Goal: Transaction & Acquisition: Purchase product/service

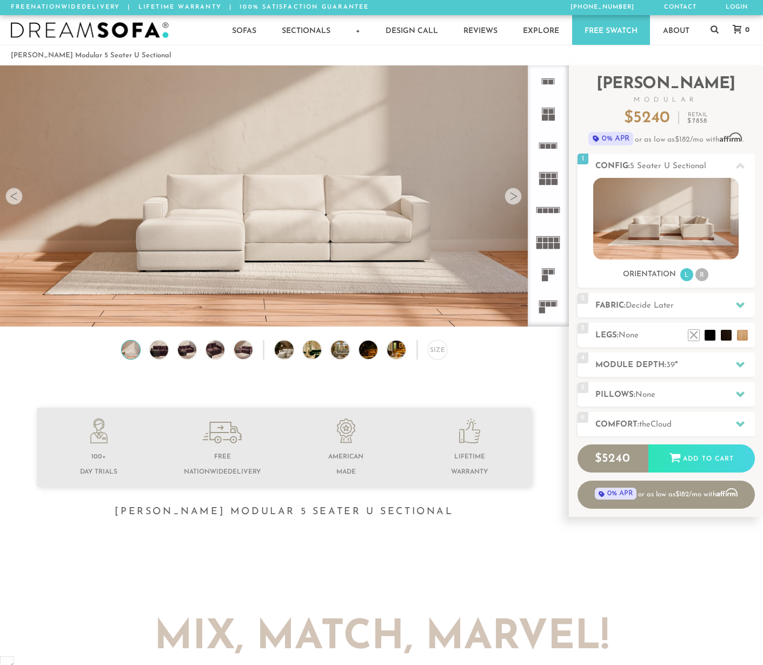
click at [547, 304] on rect at bounding box center [548, 304] width 5 height 5
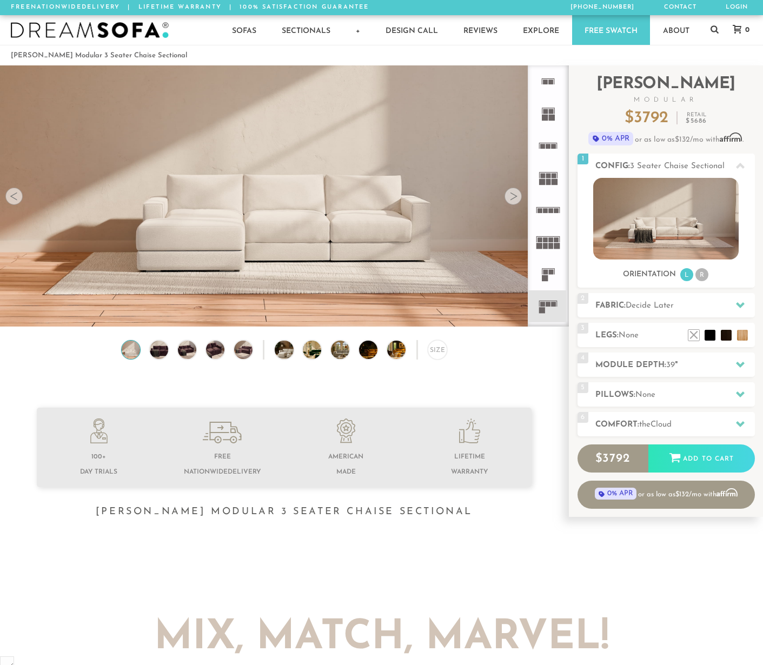
click at [547, 304] on rect at bounding box center [548, 304] width 5 height 5
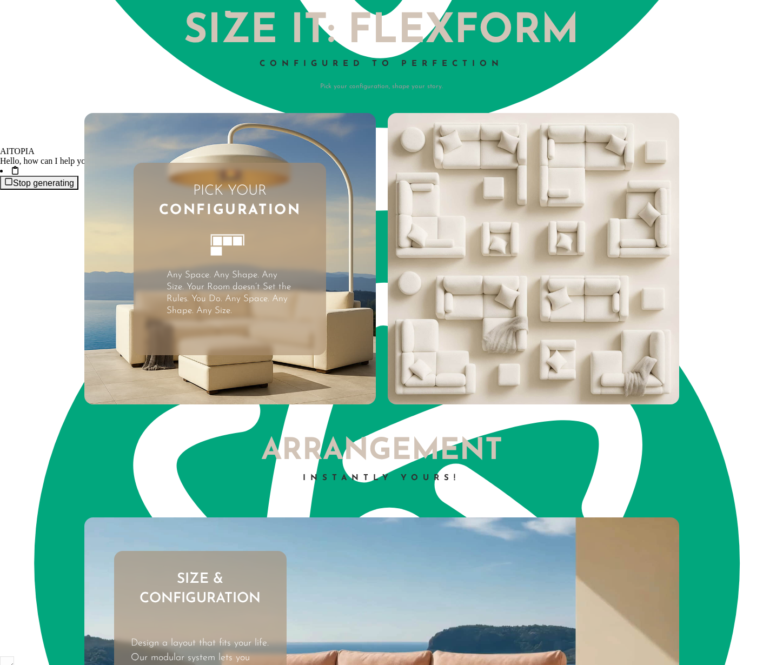
scroll to position [2517, 0]
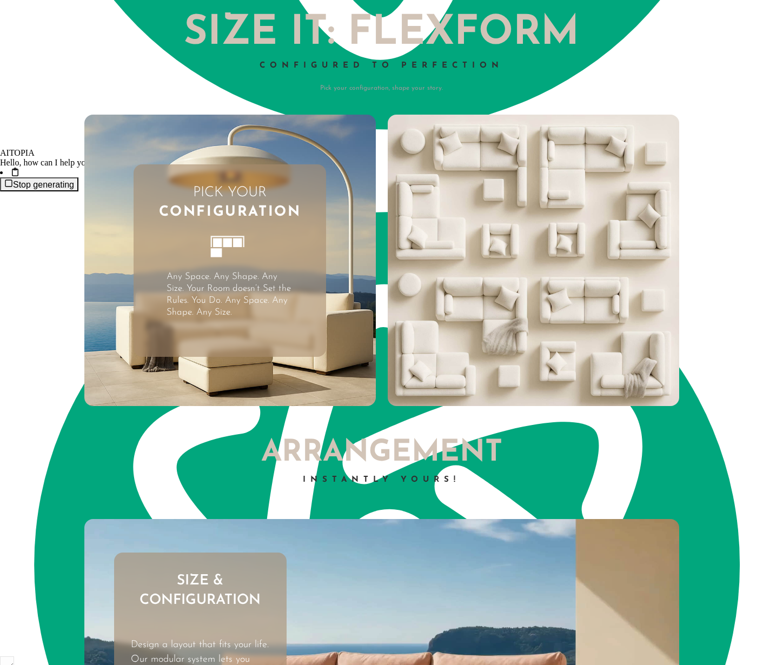
click at [501, 284] on video "Your browser does not support HTML5 video." at bounding box center [534, 261] width 292 height 292
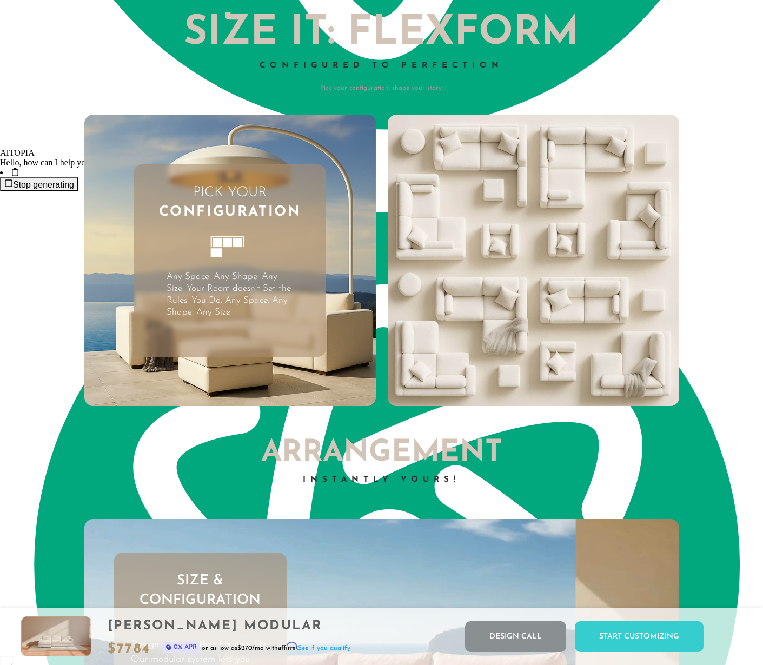
click at [501, 284] on video "Your browser does not support HTML5 video." at bounding box center [534, 261] width 292 height 292
click at [536, 287] on video "Your browser does not support HTML5 video." at bounding box center [534, 261] width 292 height 292
click at [524, 297] on video "Your browser does not support HTML5 video." at bounding box center [534, 261] width 292 height 292
drag, startPoint x: 503, startPoint y: 309, endPoint x: 492, endPoint y: 313, distance: 12.0
click at [500, 310] on video "Your browser does not support HTML5 video." at bounding box center [534, 261] width 292 height 292
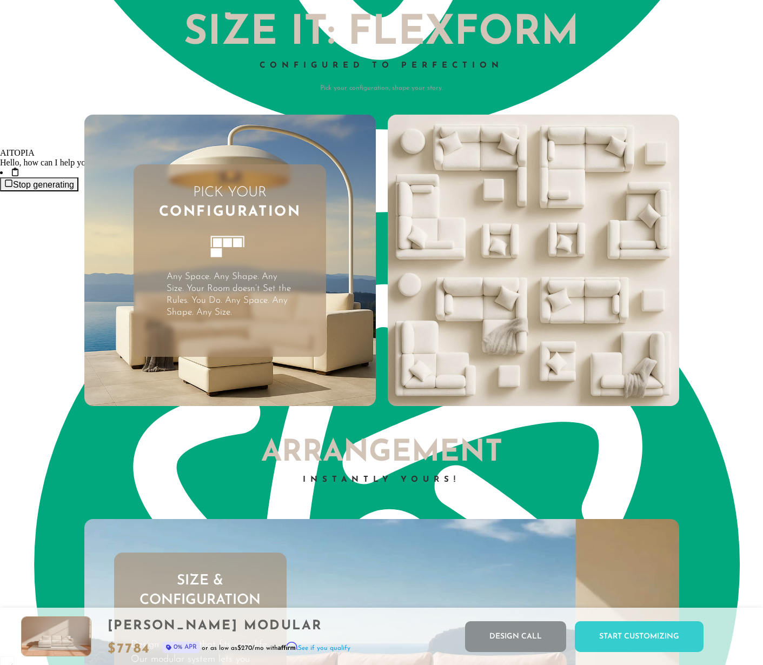
click at [445, 330] on video "Your browser does not support HTML5 video." at bounding box center [534, 261] width 292 height 292
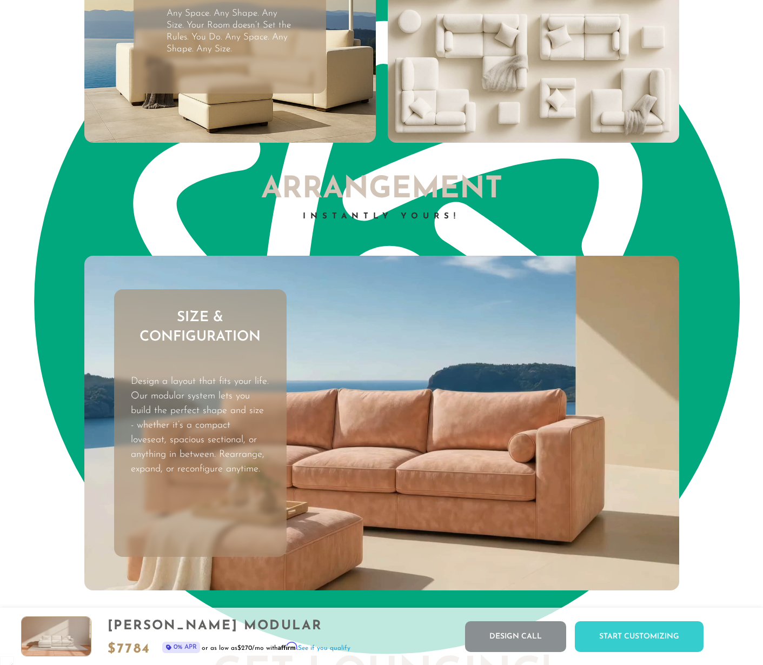
scroll to position [2907, 0]
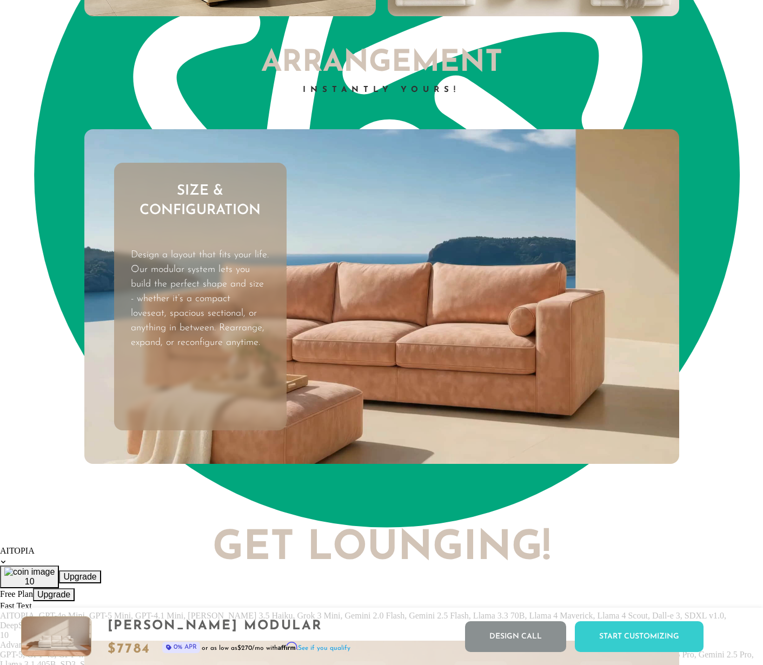
click at [395, 299] on video "Your browser does not support HTML5 video." at bounding box center [381, 296] width 595 height 335
drag, startPoint x: 392, startPoint y: 301, endPoint x: 377, endPoint y: 301, distance: 15.1
click at [391, 301] on video "Your browser does not support HTML5 video." at bounding box center [381, 296] width 595 height 335
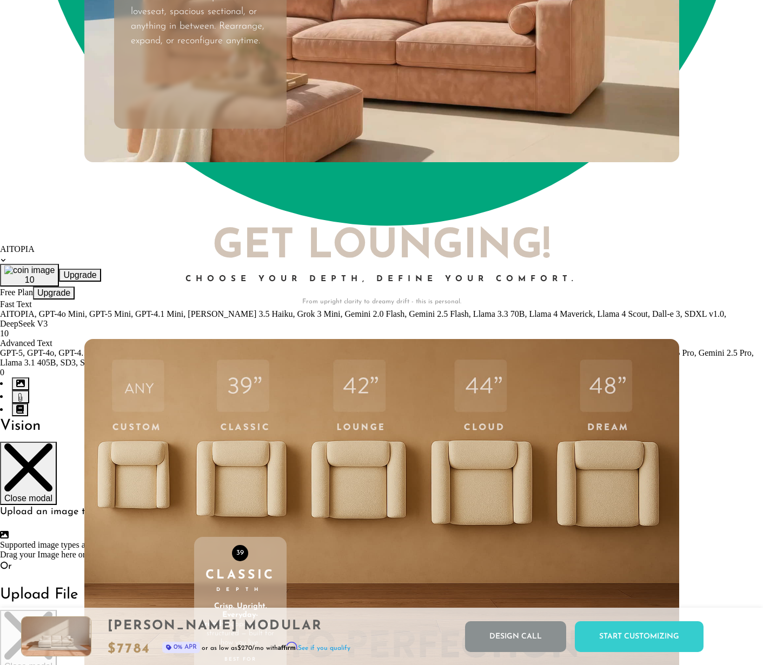
click at [358, 293] on div "Choose Your Depth, Define Your Comfort." at bounding box center [381, 286] width 595 height 22
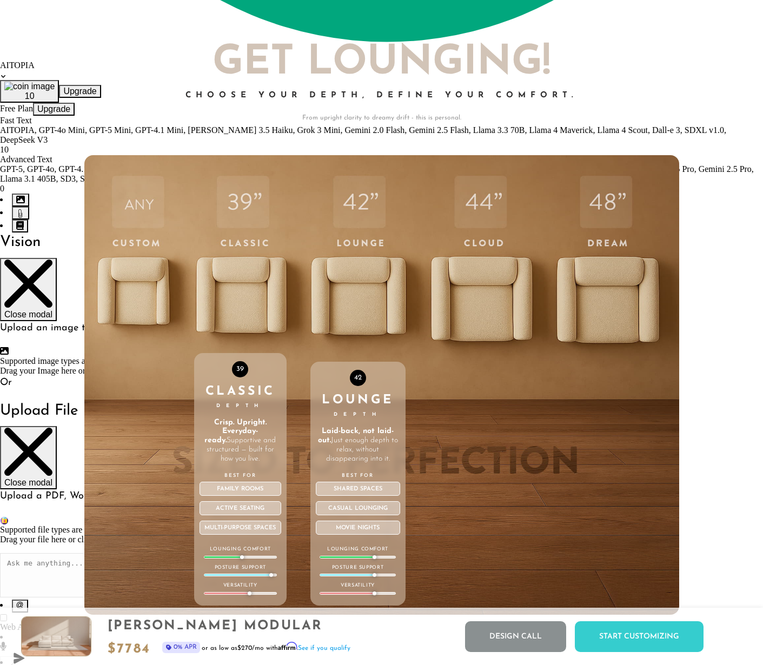
scroll to position [3444, 0]
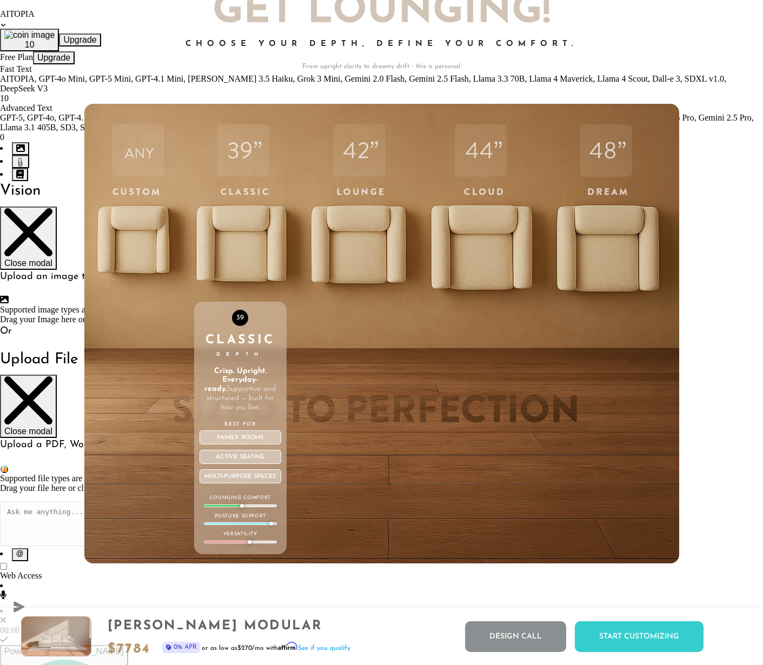
click at [241, 151] on div "39 Classic Depth Crisp. Upright. Everyday-ready. Supportive and structured — bu…" at bounding box center [240, 334] width 92 height 460
click at [237, 242] on div "39 Classic Depth Crisp. Upright. Everyday-ready. Supportive and structured — bu…" at bounding box center [240, 334] width 92 height 460
type textarea "39"
click at [237, 242] on div "39 Classic Depth Crisp. Upright. Everyday-ready. Supportive and structured — bu…" at bounding box center [240, 334] width 92 height 460
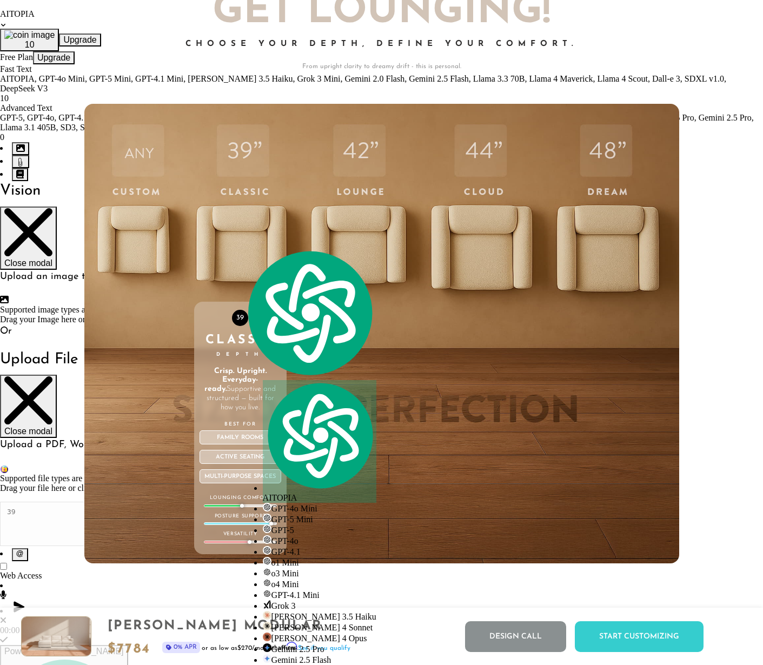
click at [243, 441] on div "Family Rooms" at bounding box center [241, 437] width 82 height 14
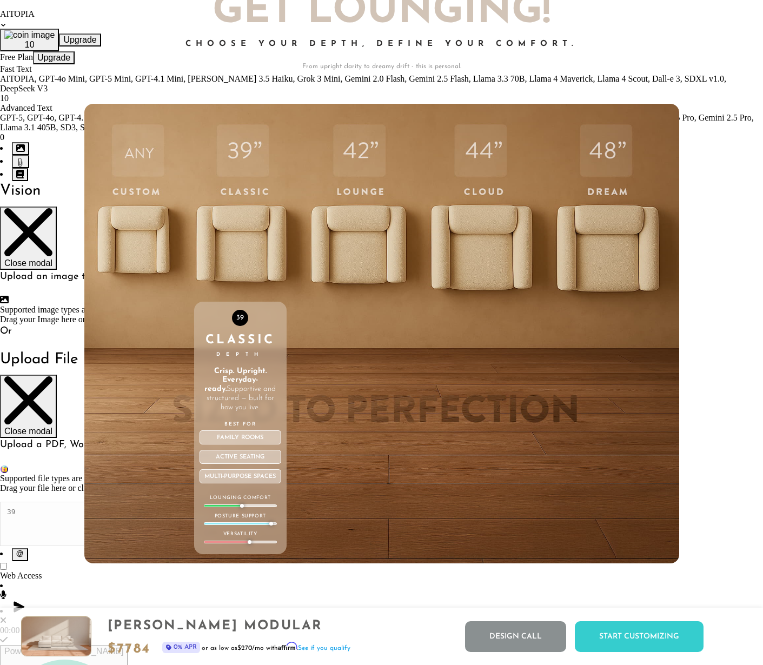
click at [240, 221] on div "39 Classic Depth Crisp. Upright. Everyday-ready. Supportive and structured — bu…" at bounding box center [240, 334] width 92 height 460
drag, startPoint x: 240, startPoint y: 221, endPoint x: 247, endPoint y: 297, distance: 77.1
click at [240, 221] on div "39 Classic Depth Crisp. Upright. Everyday-ready. Supportive and structured — bu…" at bounding box center [240, 334] width 92 height 460
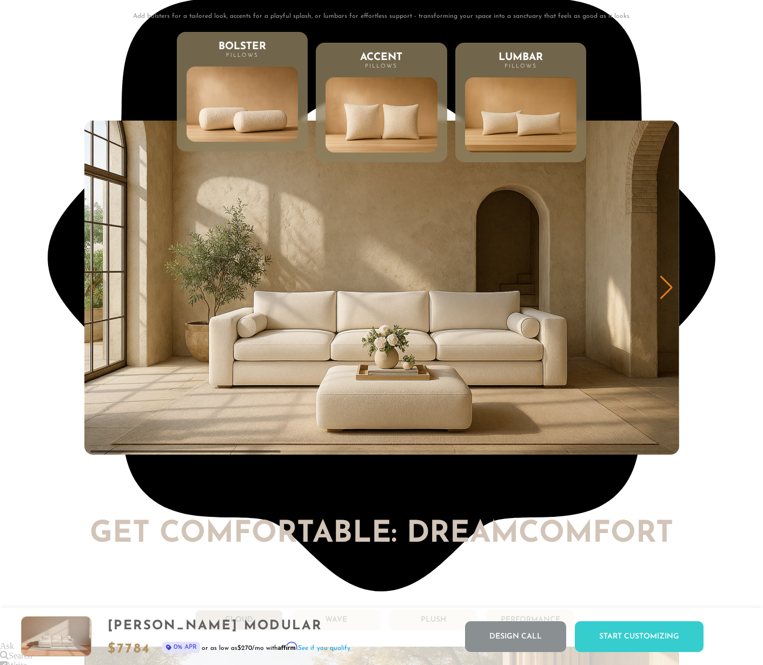
scroll to position [5158, 0]
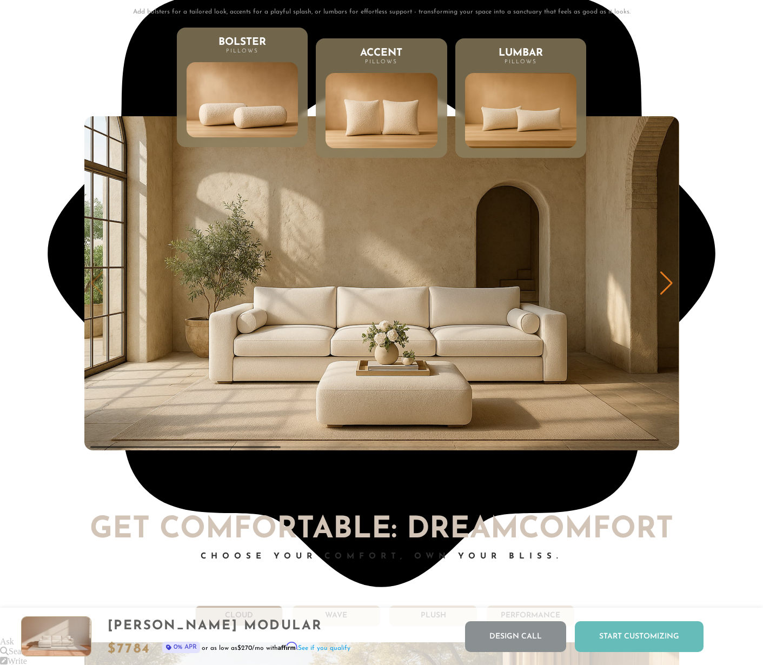
click at [641, 633] on div "Start Customizing" at bounding box center [639, 636] width 129 height 31
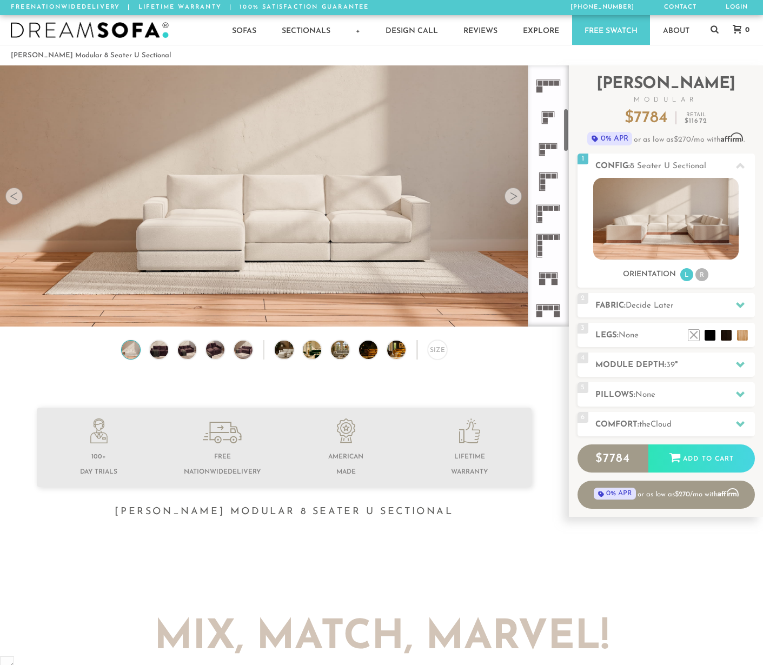
scroll to position [257, 0]
click at [544, 143] on rect at bounding box center [542, 142] width 5 height 5
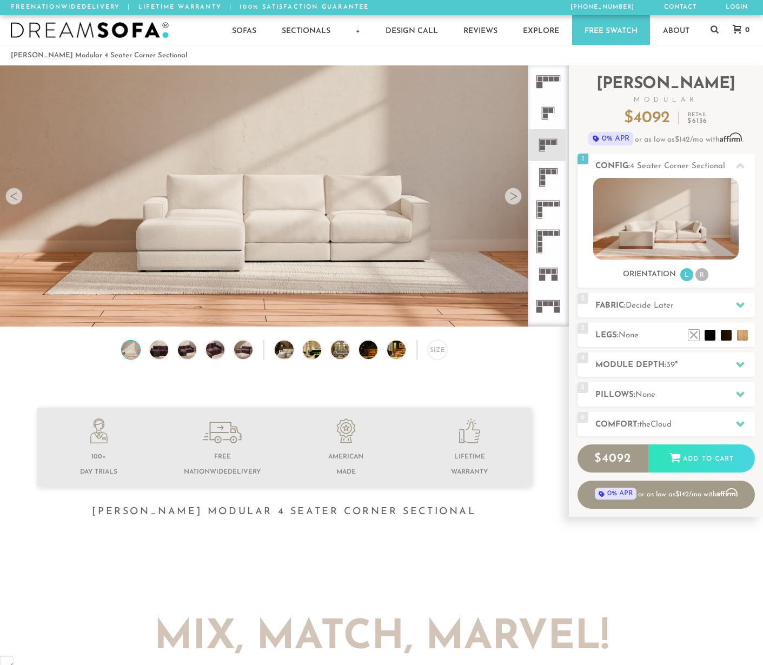
click at [543, 147] on rect at bounding box center [542, 147] width 5 height 5
click at [544, 130] on icon at bounding box center [548, 145] width 32 height 32
click at [543, 130] on icon at bounding box center [548, 145] width 32 height 32
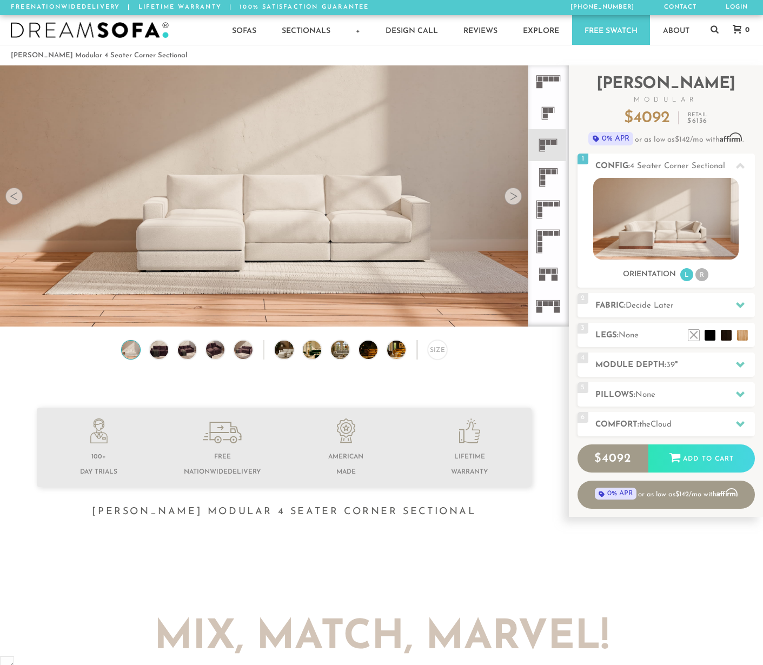
click at [542, 137] on icon at bounding box center [548, 145] width 32 height 32
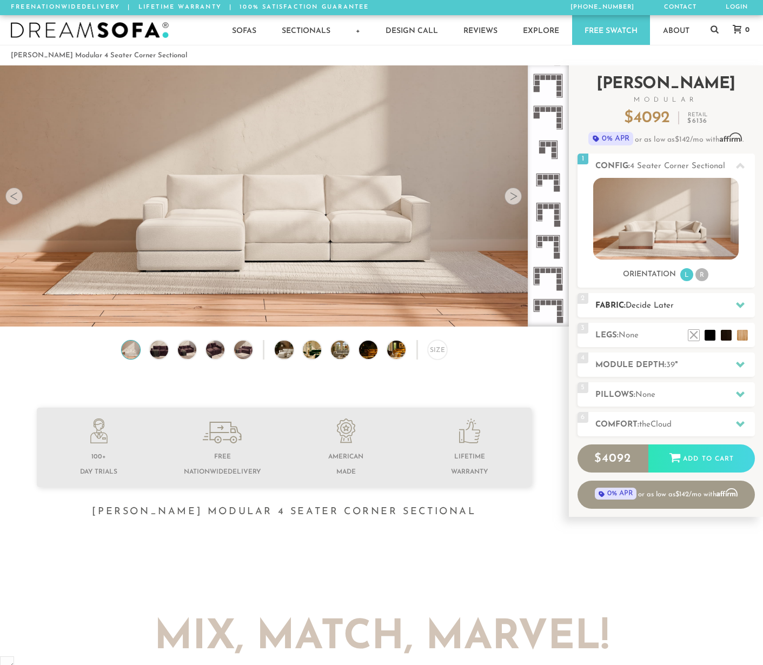
click at [732, 299] on div at bounding box center [740, 305] width 23 height 22
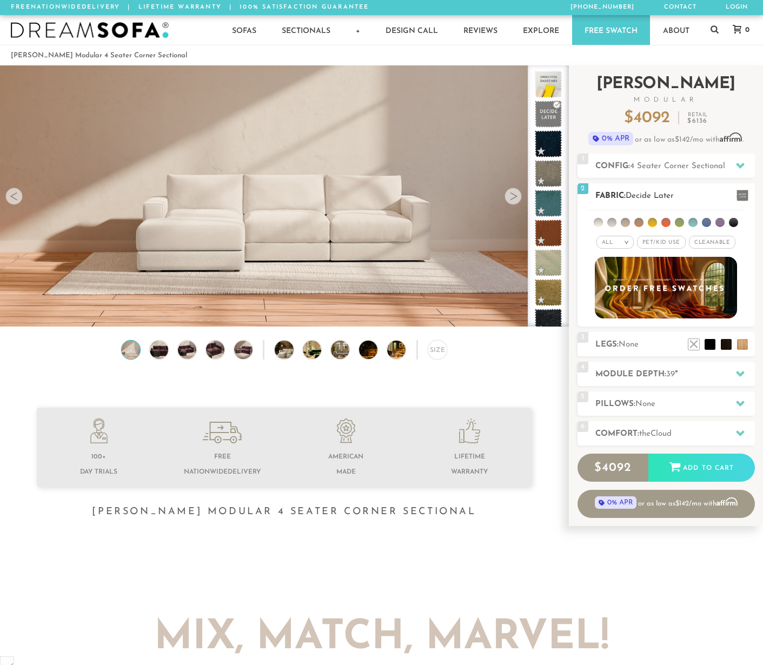
click at [747, 243] on div "All > All Tier Family Popular Durable Luxury Pet/Kid Use x Cleanable x Popular …" at bounding box center [666, 243] width 177 height 16
click at [660, 196] on span "Decide Later" at bounding box center [650, 196] width 48 height 8
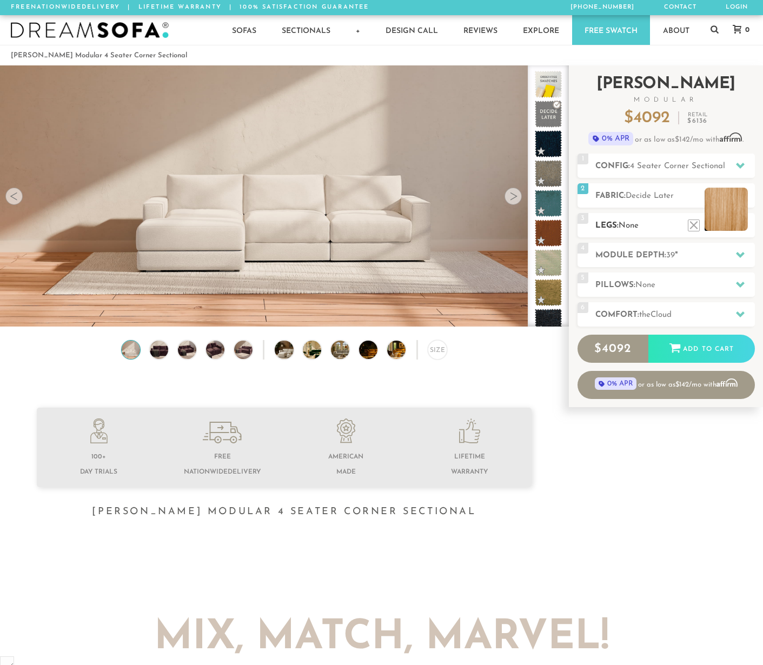
click at [743, 226] on li at bounding box center [726, 209] width 43 height 43
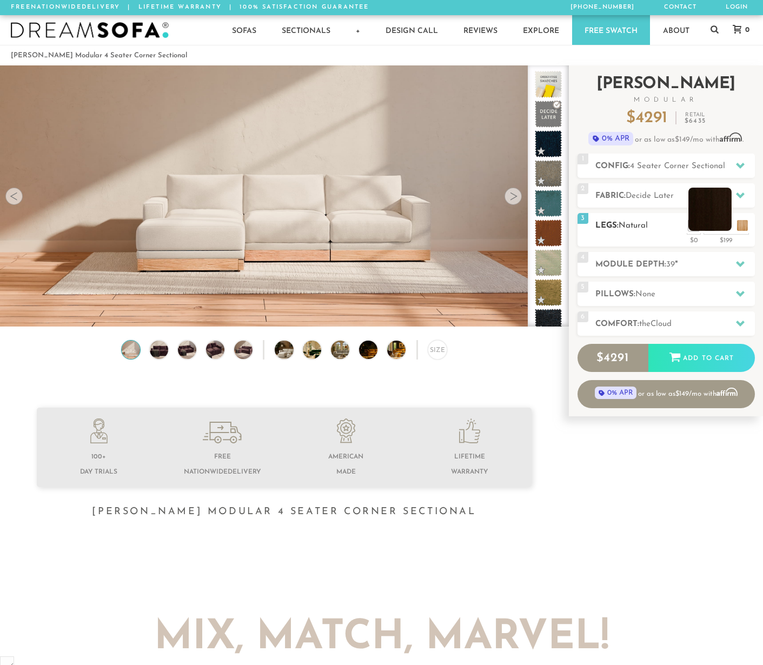
click at [726, 228] on li at bounding box center [709, 209] width 43 height 43
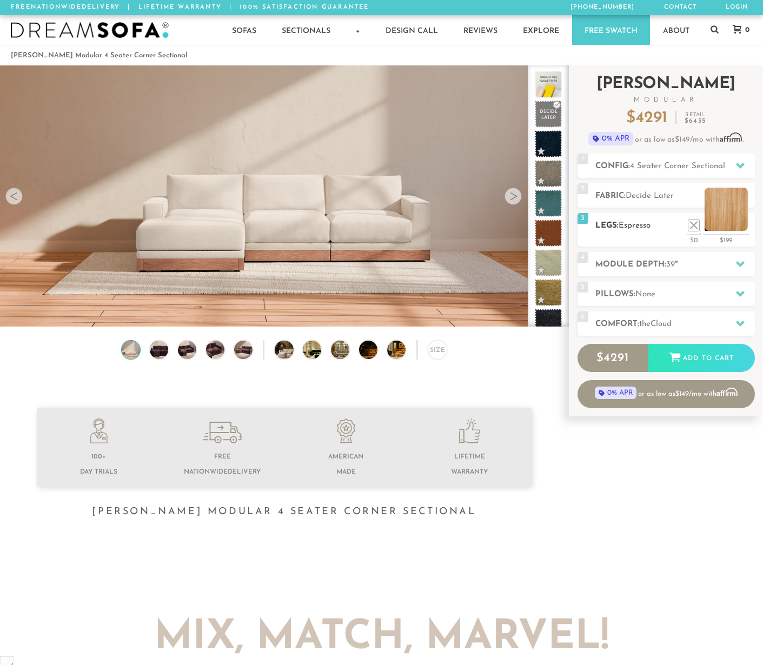
click at [738, 223] on li at bounding box center [726, 209] width 43 height 43
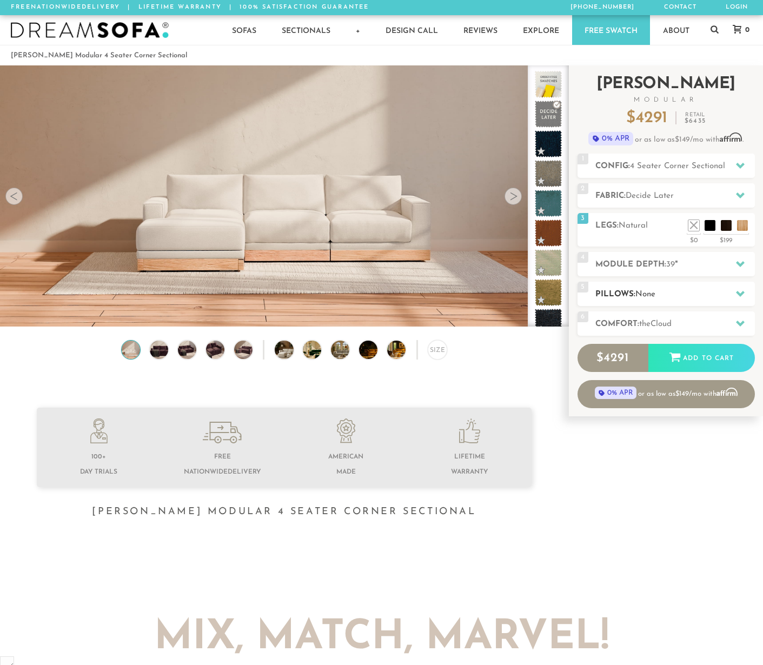
click at [739, 295] on icon at bounding box center [740, 294] width 9 height 6
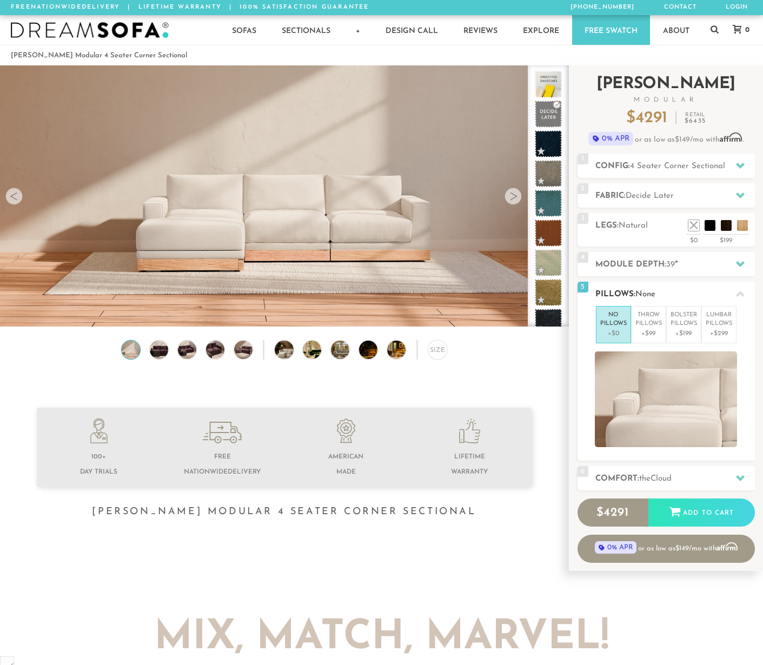
click at [723, 293] on h2 "Pillows: None" at bounding box center [675, 294] width 160 height 12
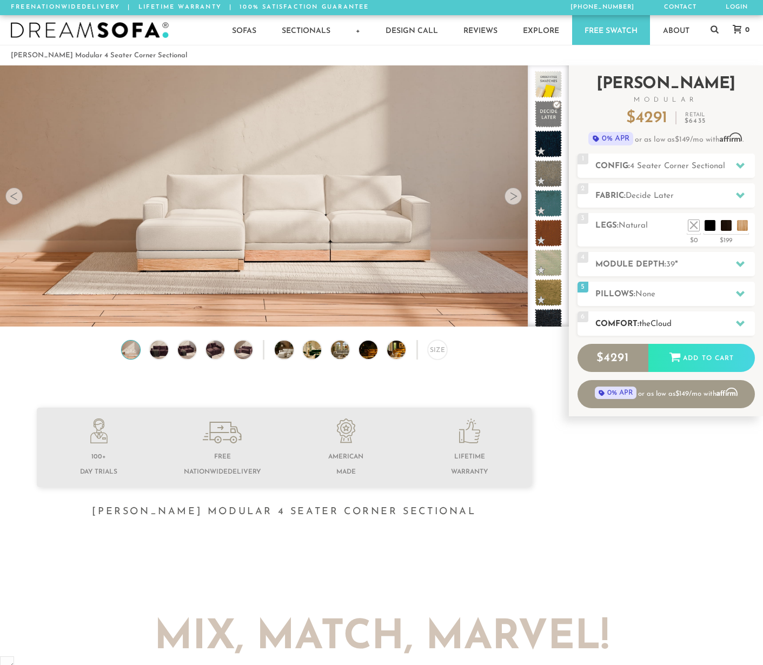
click at [739, 322] on icon at bounding box center [740, 324] width 9 height 6
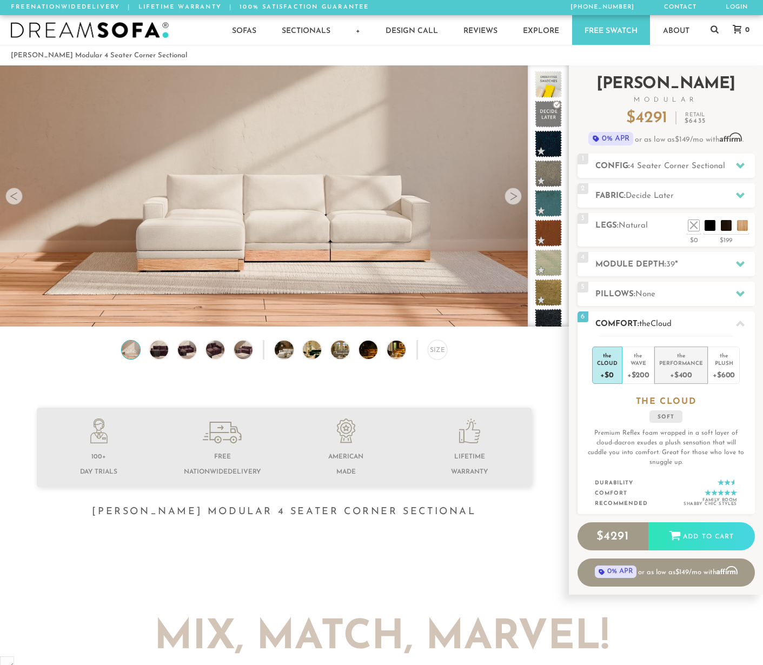
click at [678, 363] on div "Performance" at bounding box center [681, 363] width 44 height 8
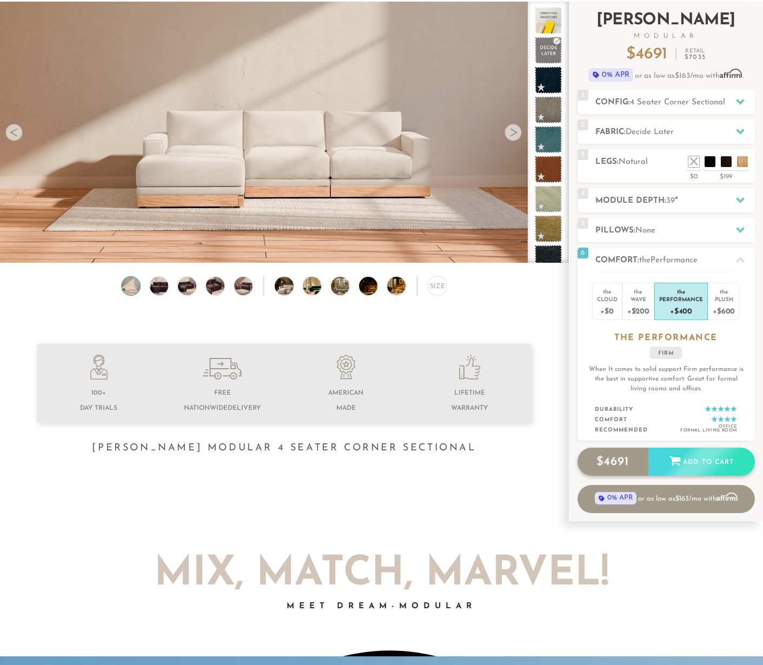
scroll to position [64, 0]
click at [711, 458] on div "Add to Cart" at bounding box center [701, 461] width 107 height 29
